Goal: Transaction & Acquisition: Subscribe to service/newsletter

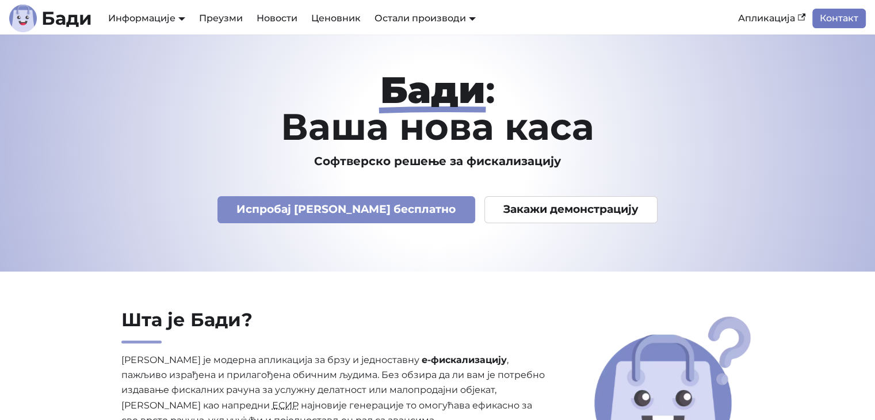
click at [836, 17] on link "Контакт" at bounding box center [838, 19] width 53 height 20
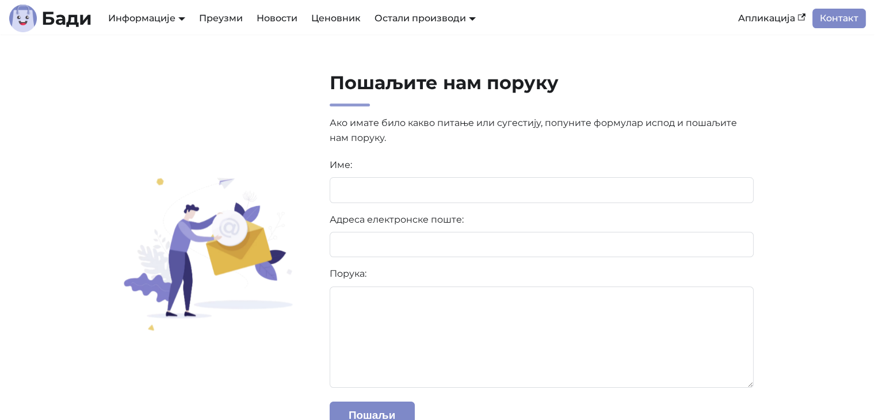
click at [836, 17] on link "Контакт" at bounding box center [838, 19] width 53 height 20
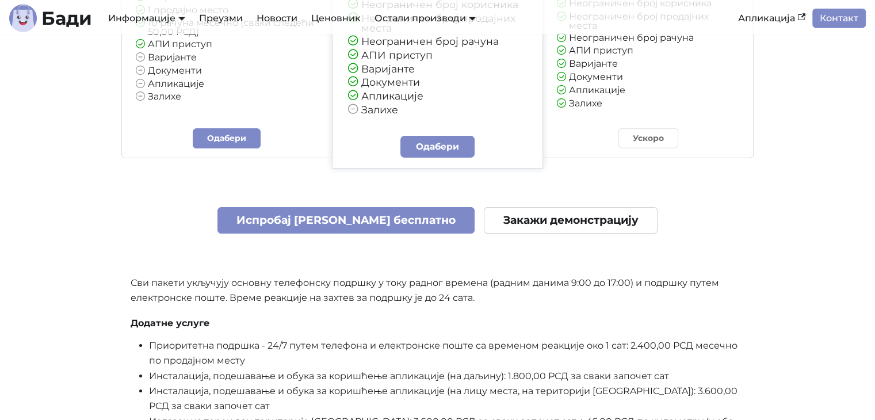
scroll to position [2877, 0]
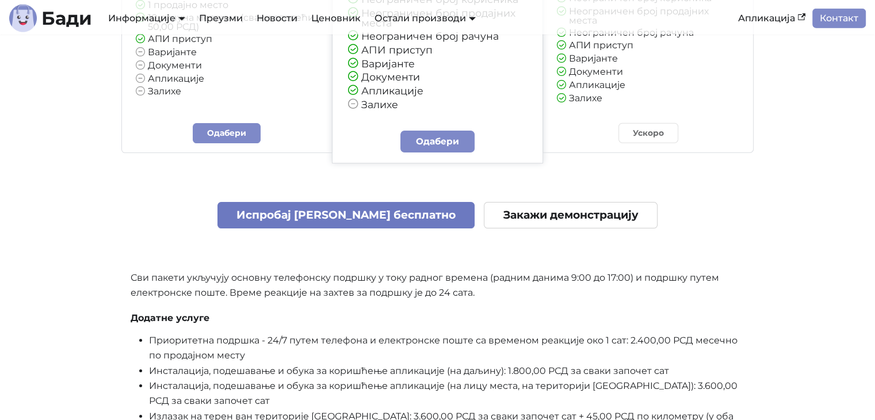
click at [382, 217] on link "Испробај [PERSON_NAME] бесплатно" at bounding box center [346, 215] width 258 height 27
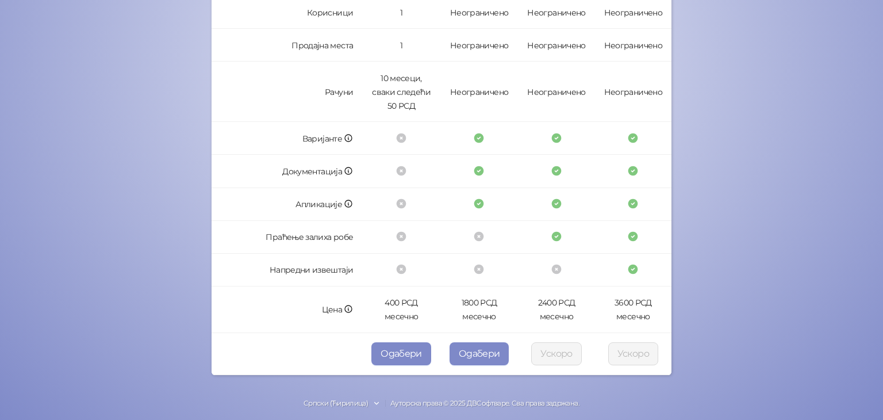
scroll to position [339, 0]
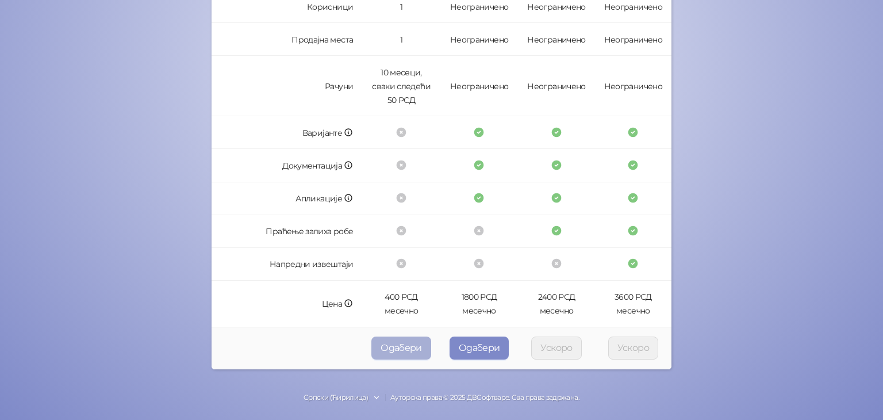
click at [410, 347] on font "Одабери" at bounding box center [401, 347] width 41 height 11
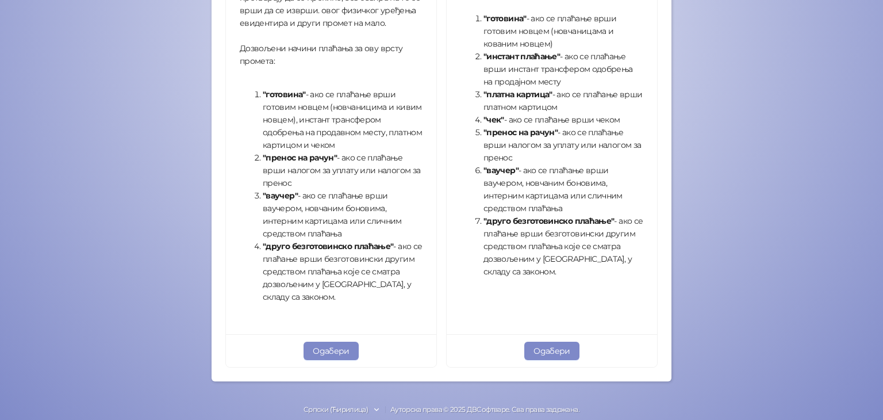
scroll to position [400, 0]
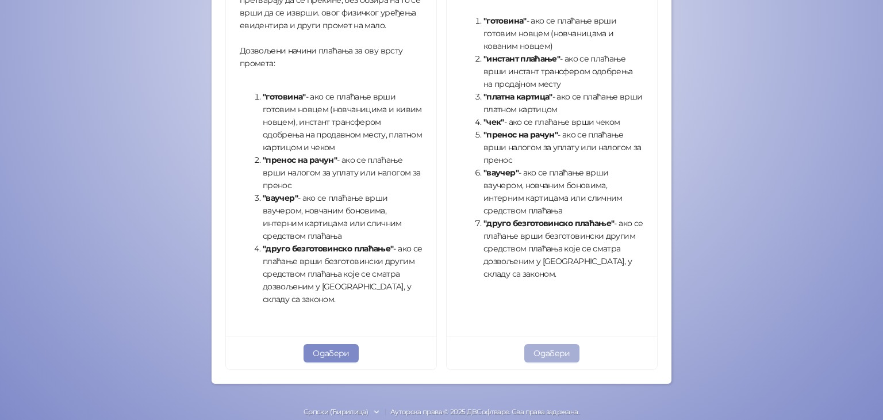
click at [547, 354] on font "Одабери" at bounding box center [552, 353] width 37 height 10
